Goal: Task Accomplishment & Management: Use online tool/utility

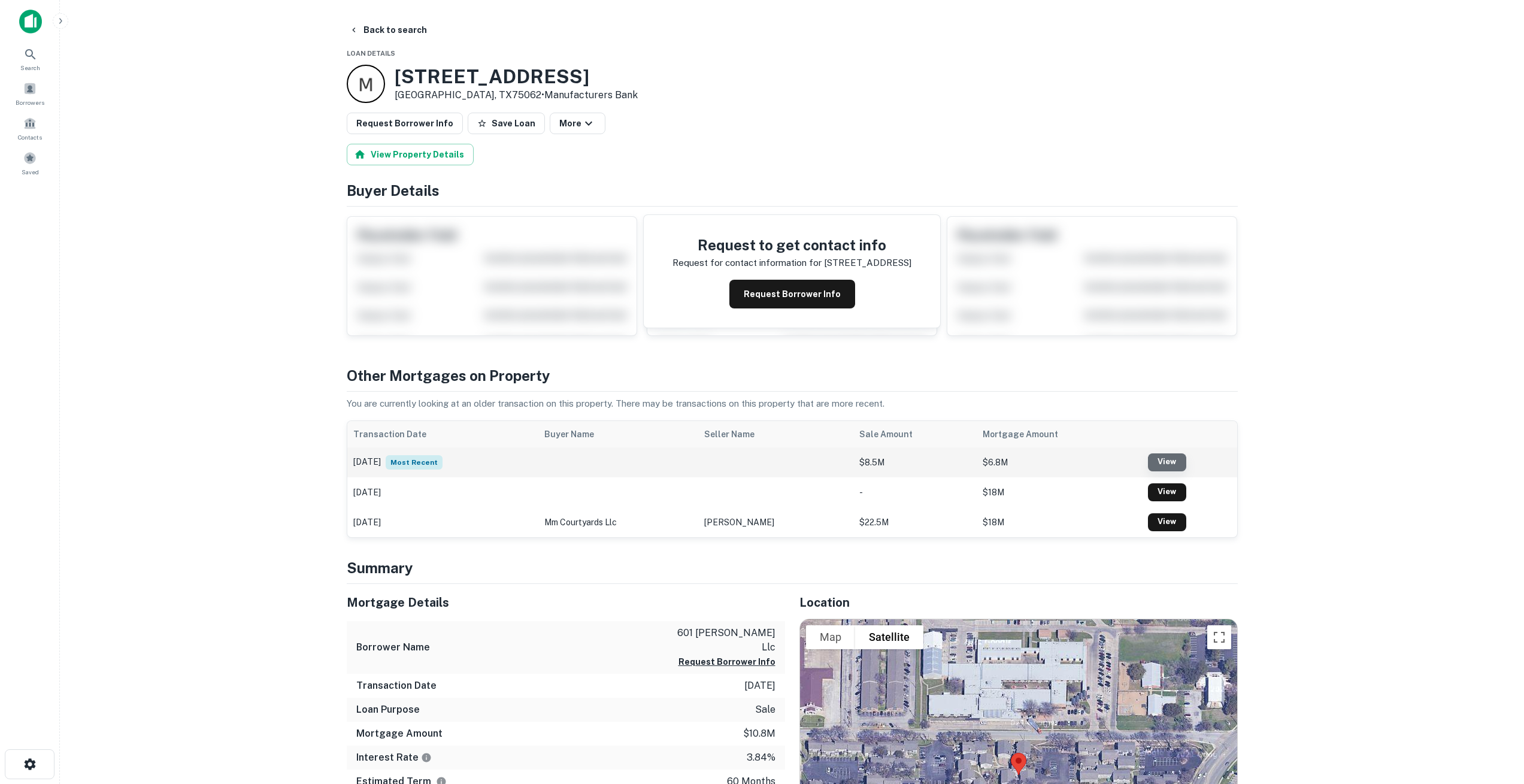
click at [1164, 455] on link "View" at bounding box center [1167, 463] width 38 height 18
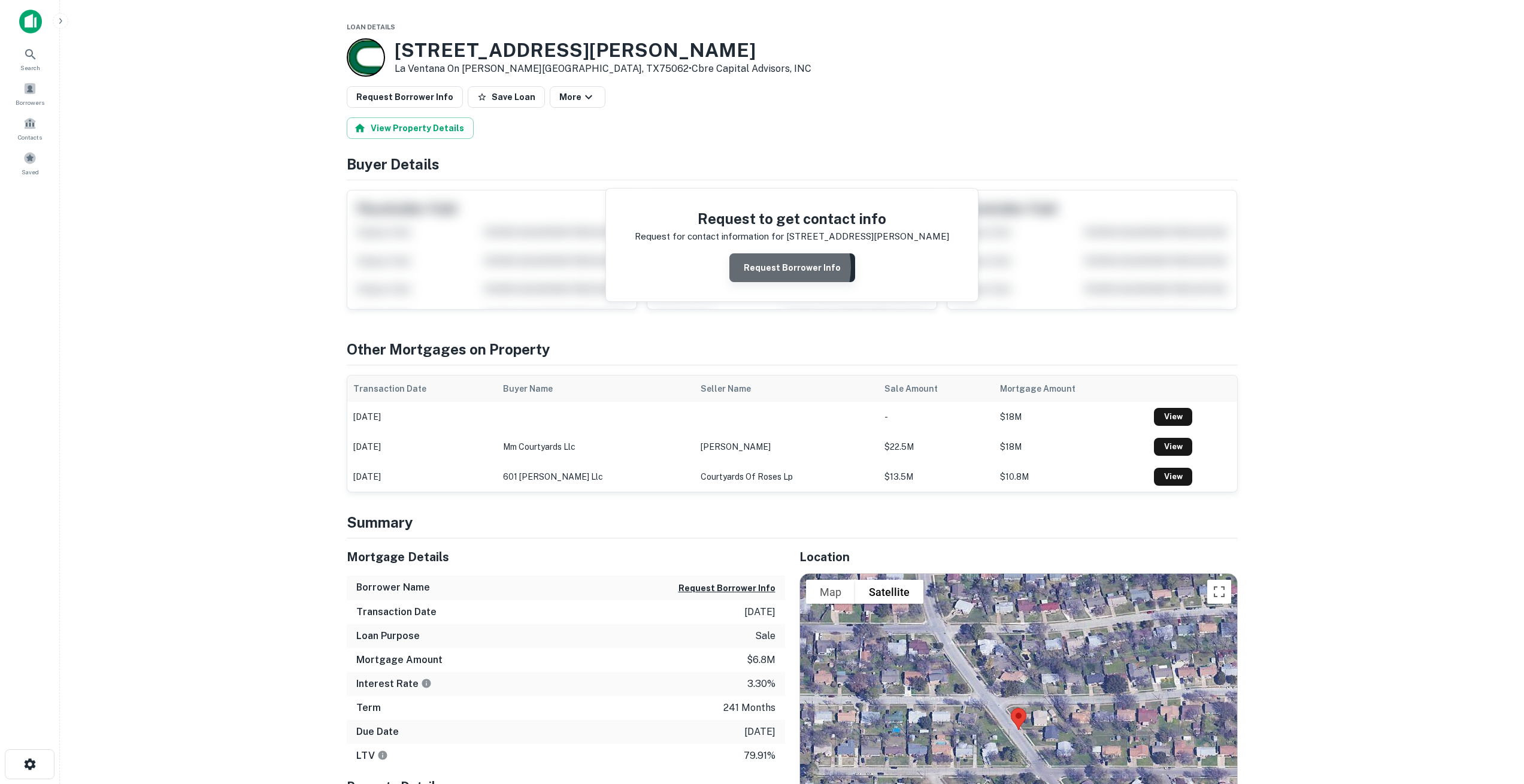
click at [778, 267] on button "Request Borrower Info" at bounding box center [791, 267] width 125 height 29
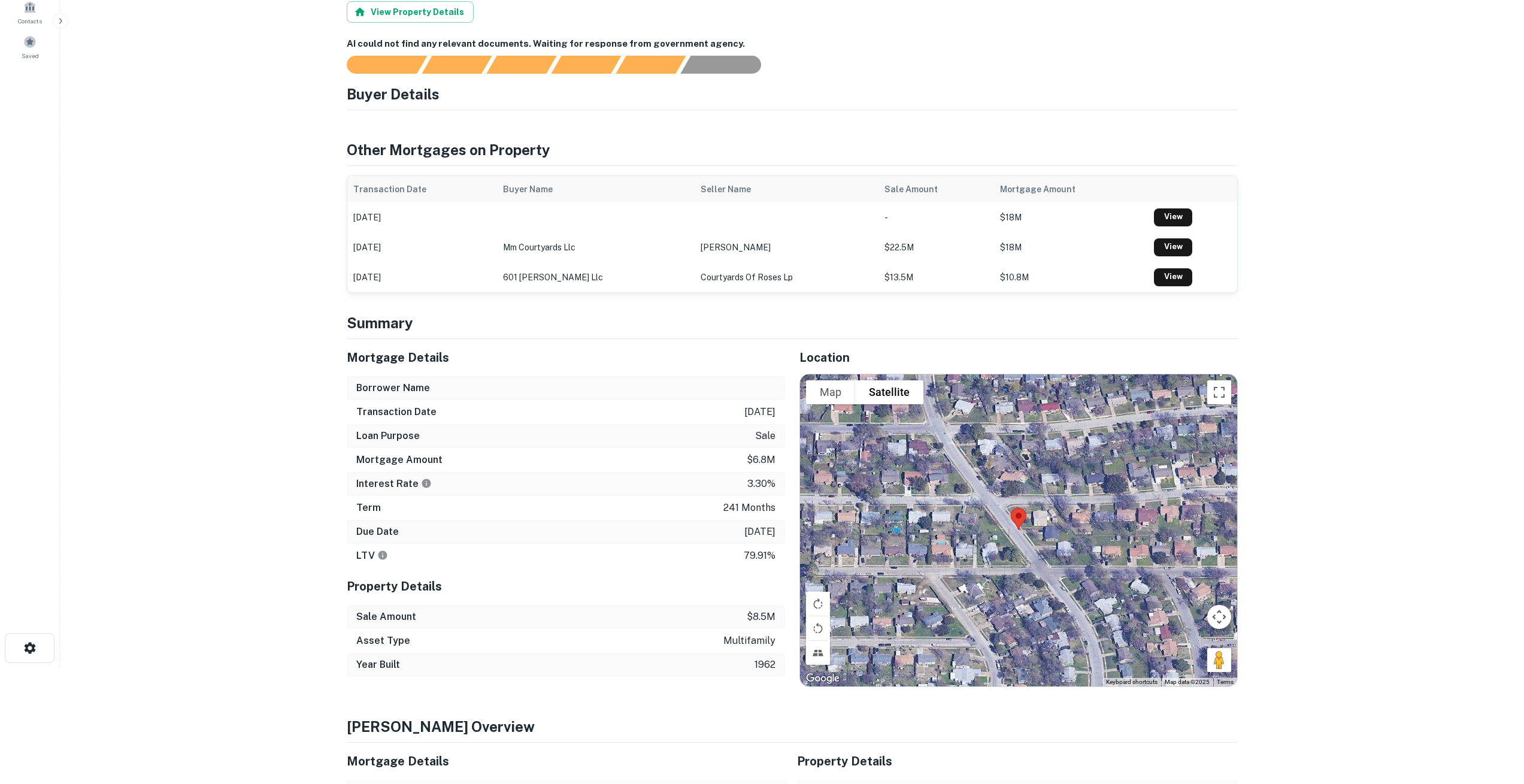
scroll to position [117, 0]
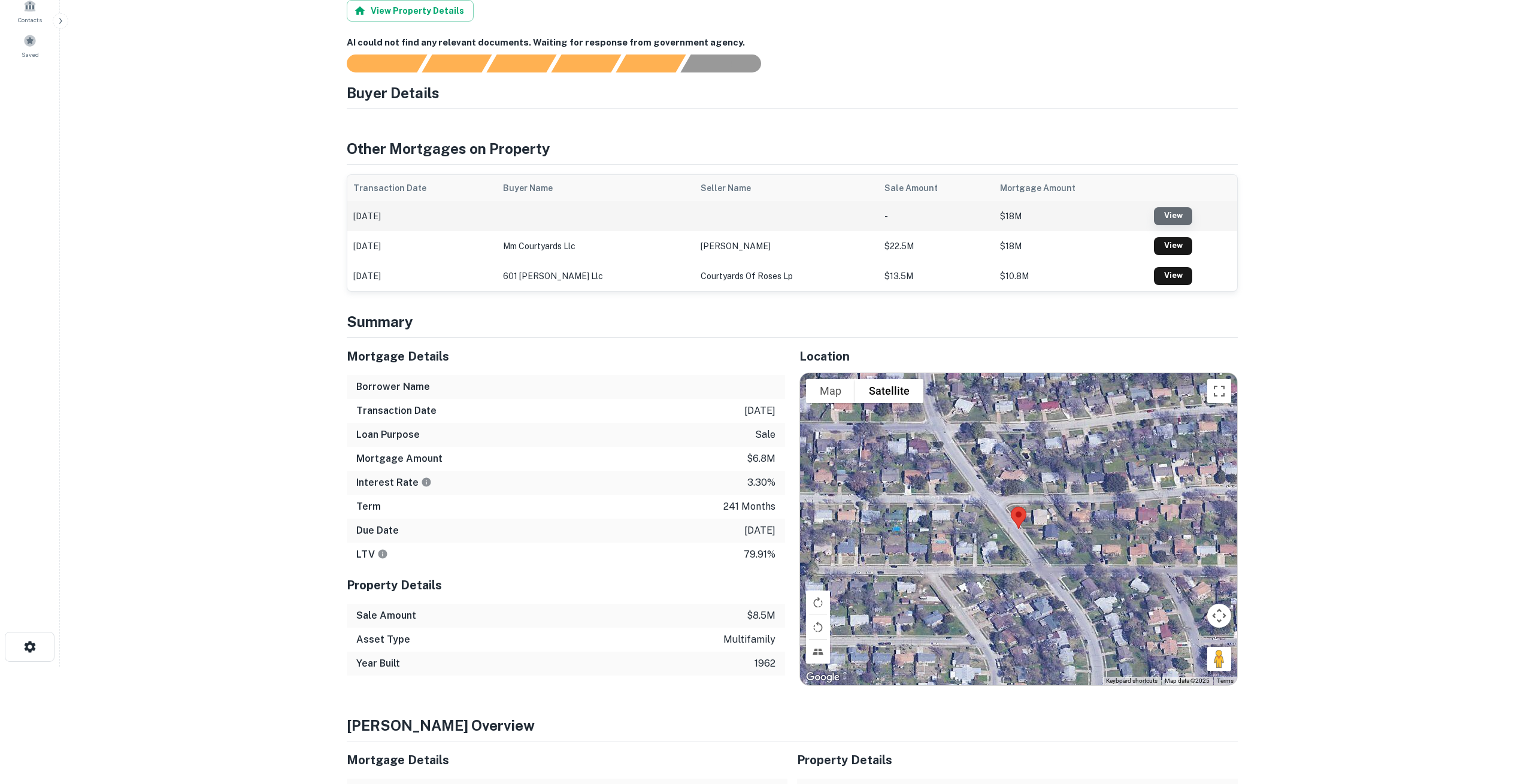
click at [1178, 215] on link "View" at bounding box center [1173, 216] width 38 height 18
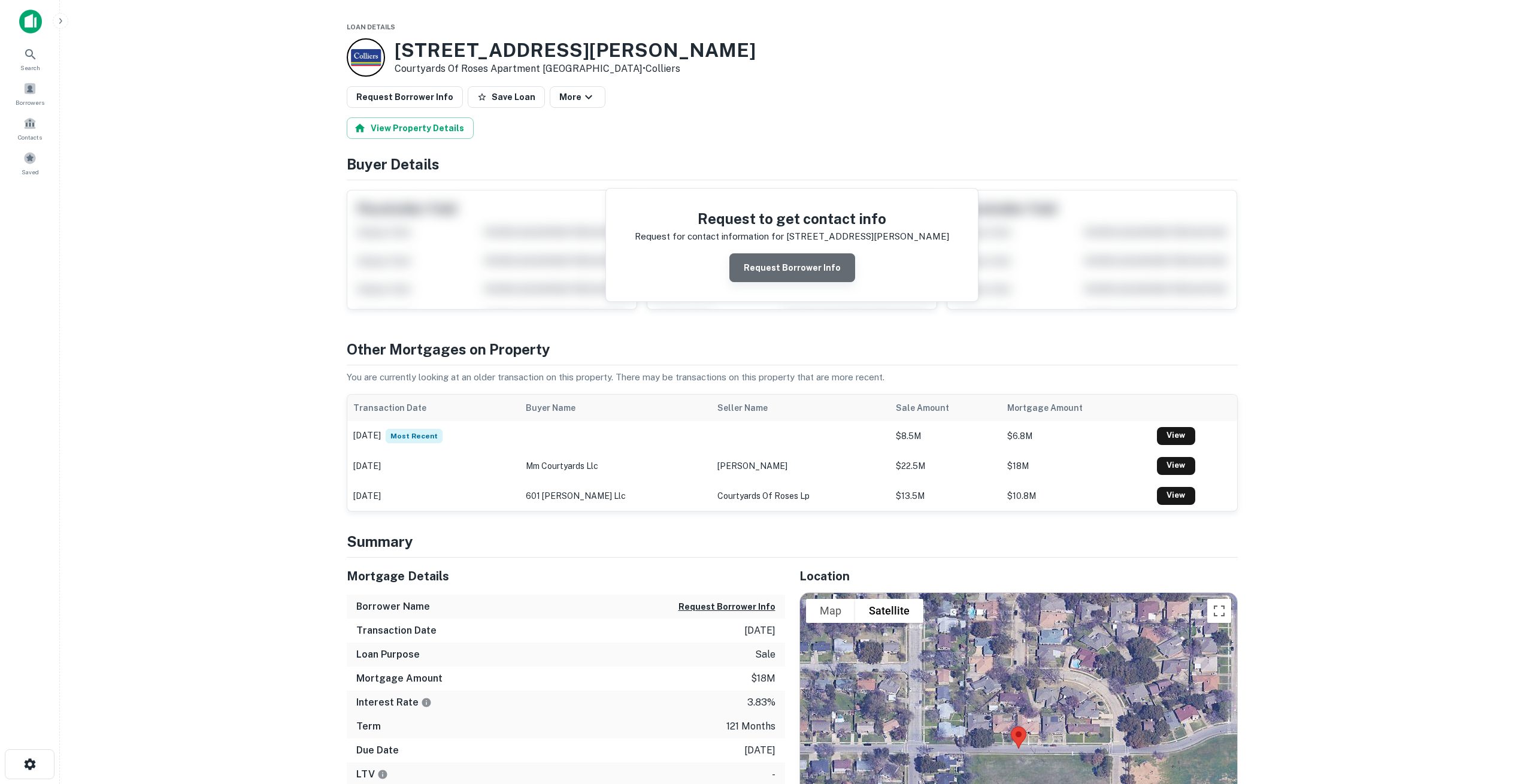
click at [799, 266] on button "Request Borrower Info" at bounding box center [791, 267] width 125 height 29
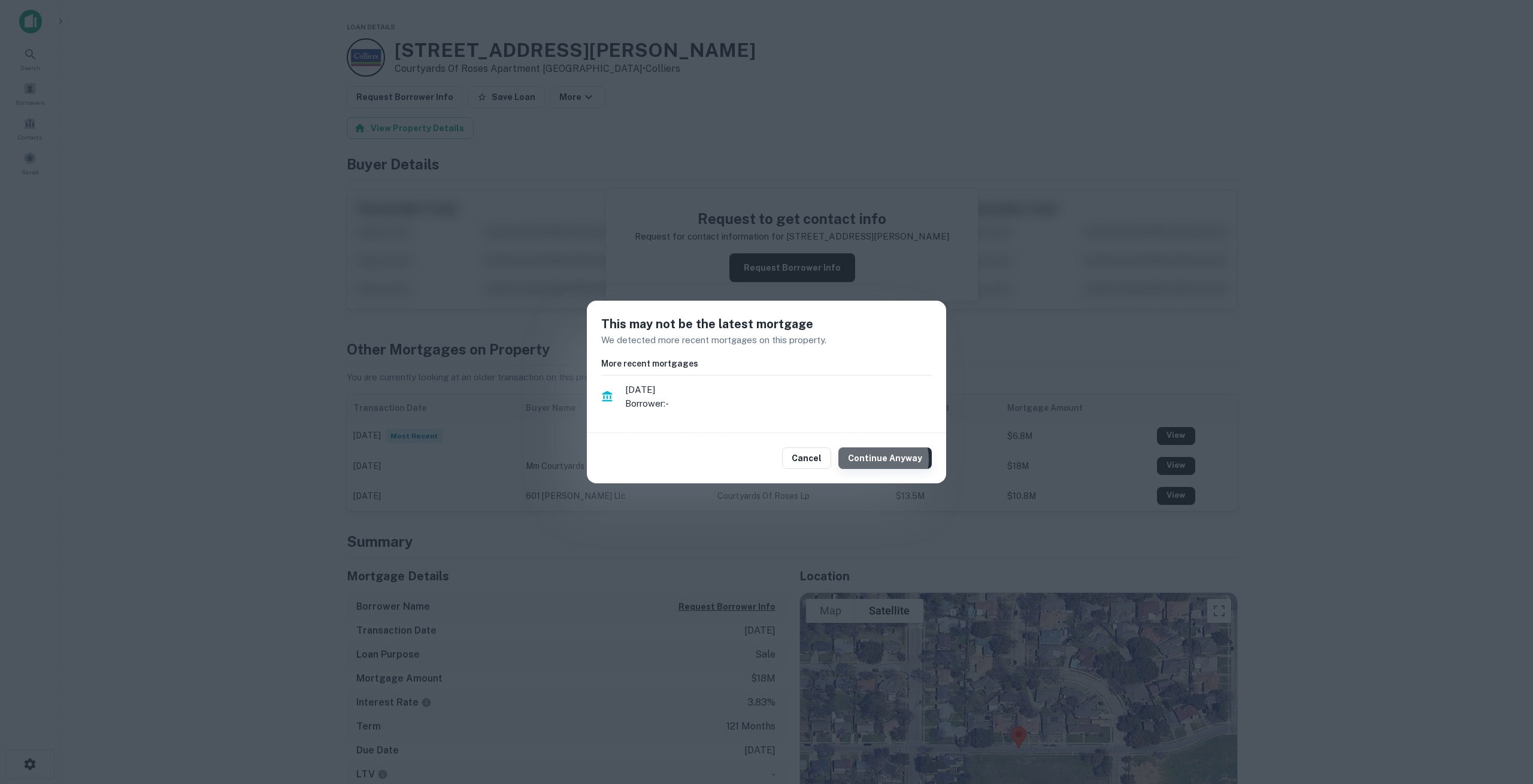
click at [873, 460] on button "Continue Anyway" at bounding box center [885, 459] width 94 height 22
